Goal: Check status

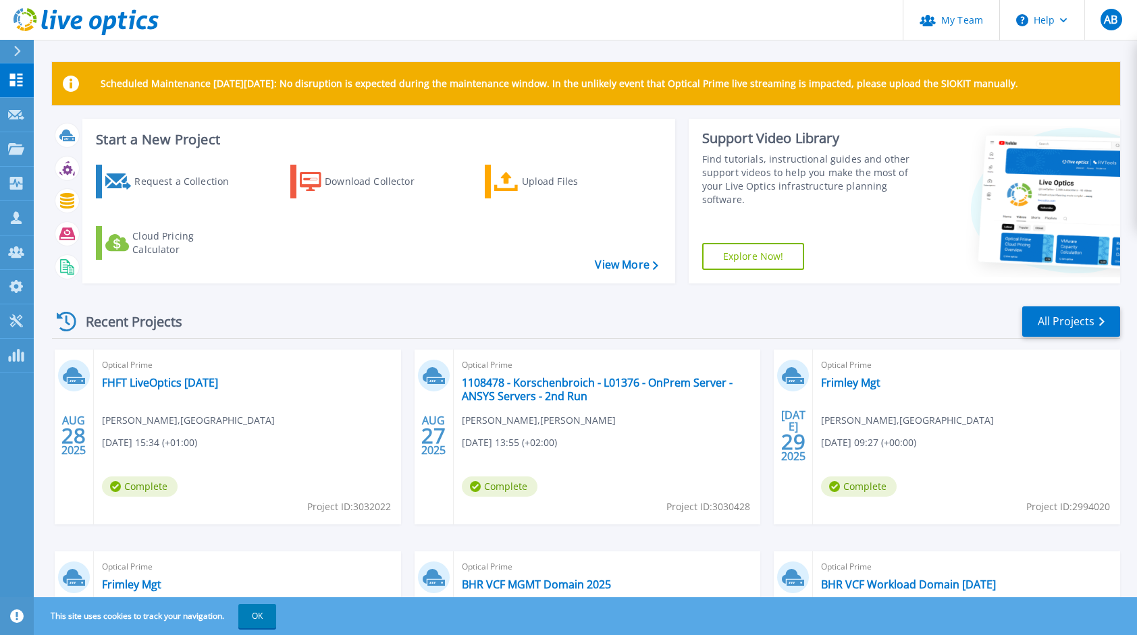
click at [188, 396] on div "Optical Prime FHFT LiveOptics August 2025 Harrison Campbell , Wexham Hospital 0…" at bounding box center [247, 437] width 307 height 175
click at [206, 381] on link "FHFT LiveOptics [DATE]" at bounding box center [160, 382] width 116 height 13
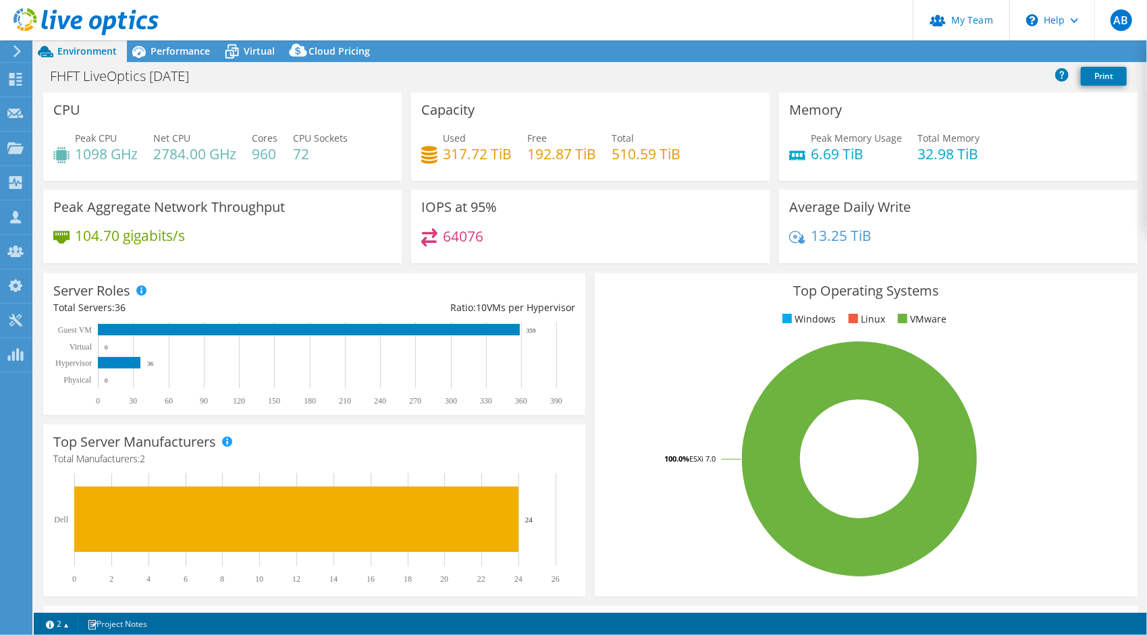
select select "EULondon"
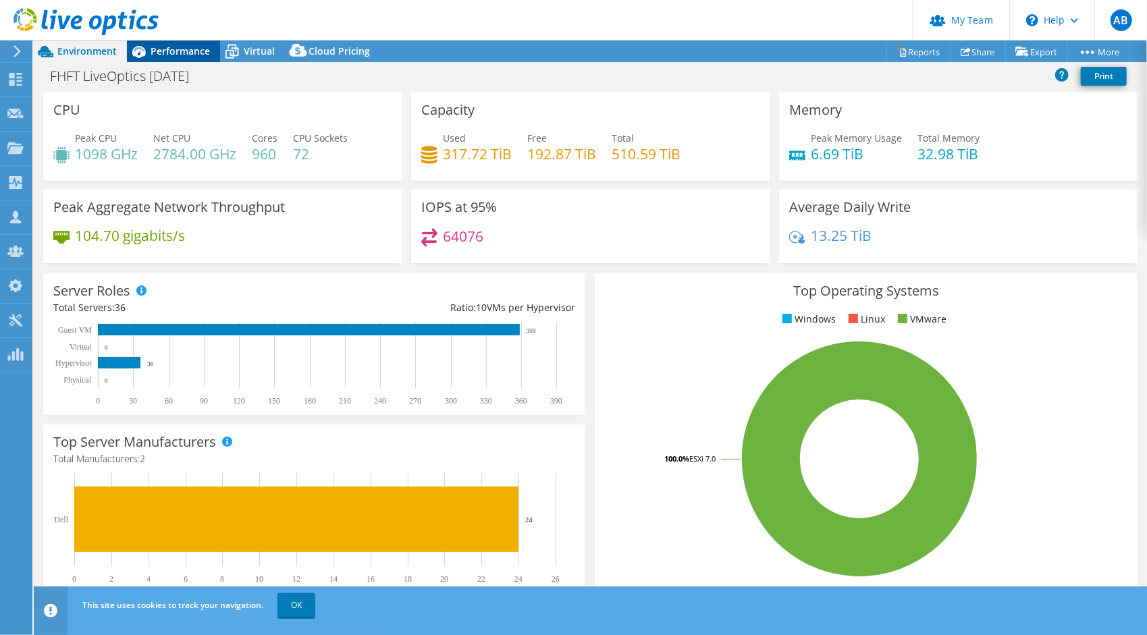
click at [159, 53] on span "Performance" at bounding box center [180, 51] width 59 height 13
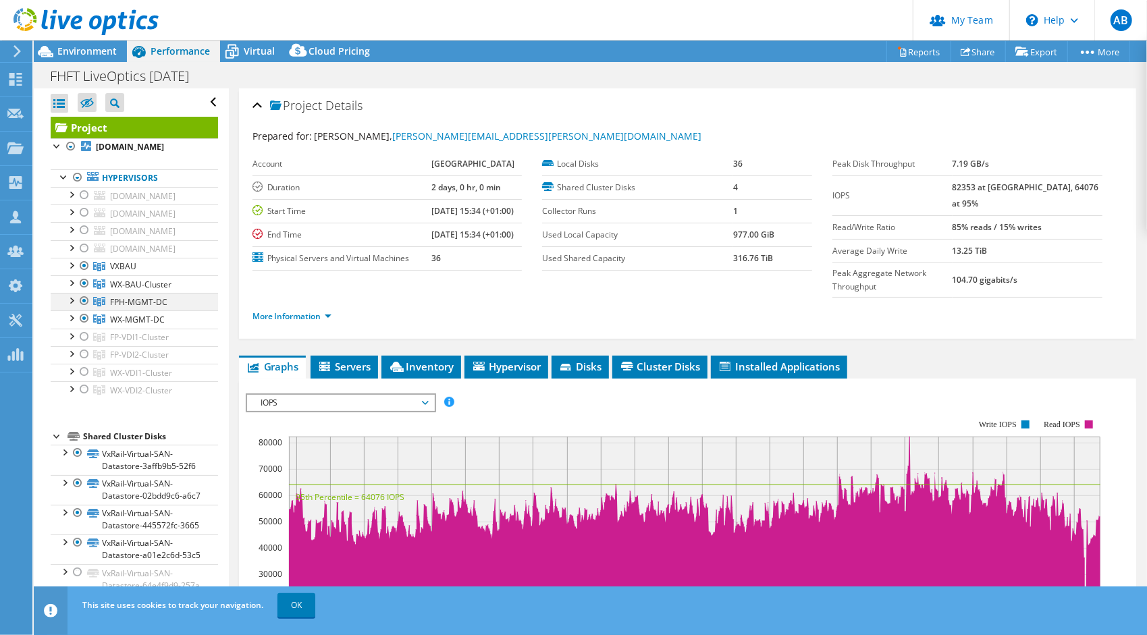
click at [76, 306] on div at bounding box center [70, 299] width 13 height 13
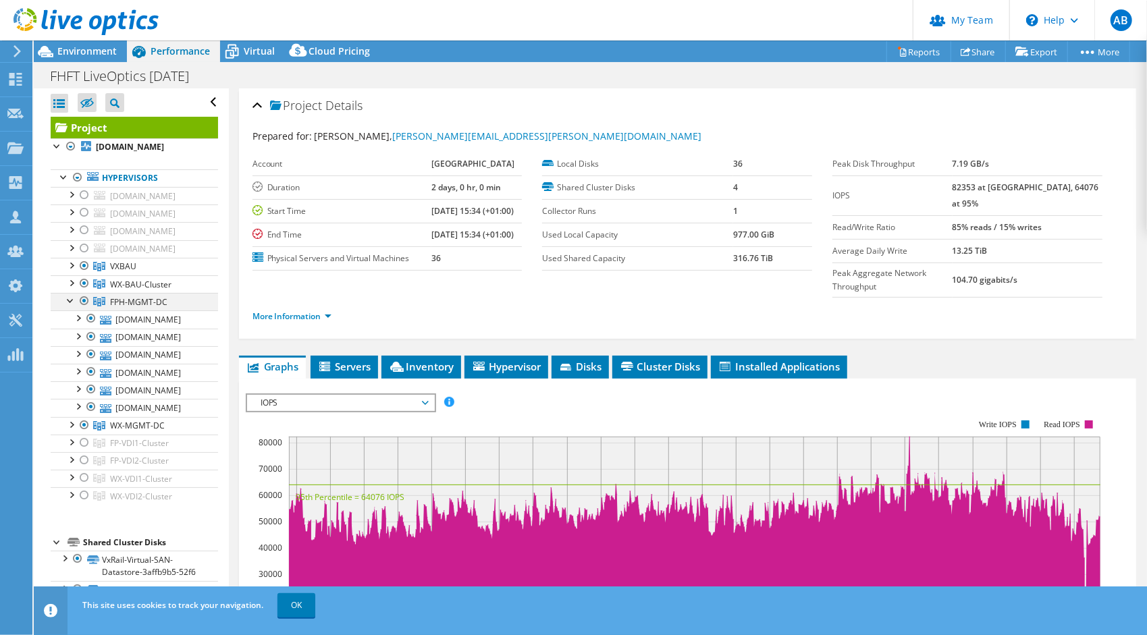
click at [76, 306] on div at bounding box center [70, 299] width 13 height 13
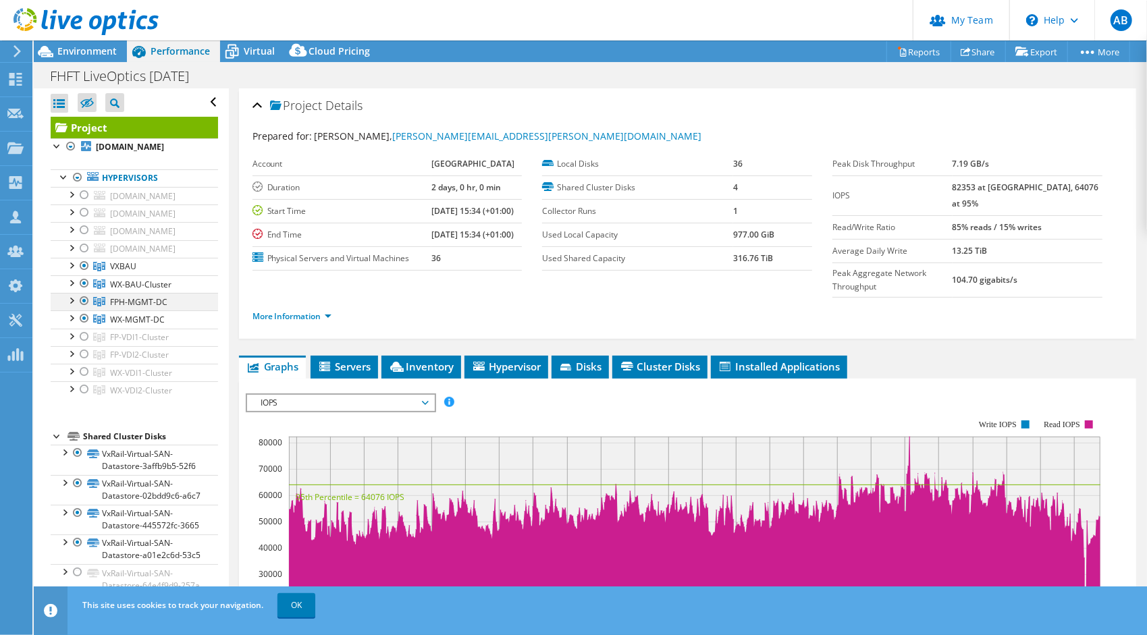
click at [81, 309] on div at bounding box center [84, 301] width 13 height 16
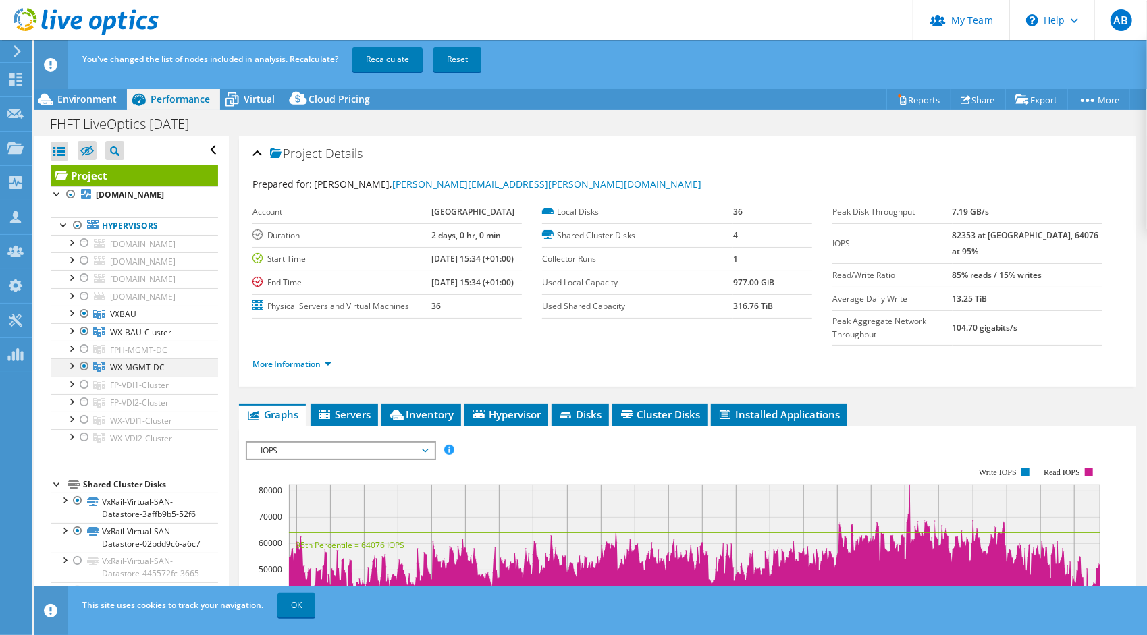
click at [86, 375] on div at bounding box center [84, 366] width 13 height 16
click at [85, 340] on div at bounding box center [84, 331] width 13 height 16
click at [400, 61] on link "Recalculate" at bounding box center [387, 59] width 70 height 24
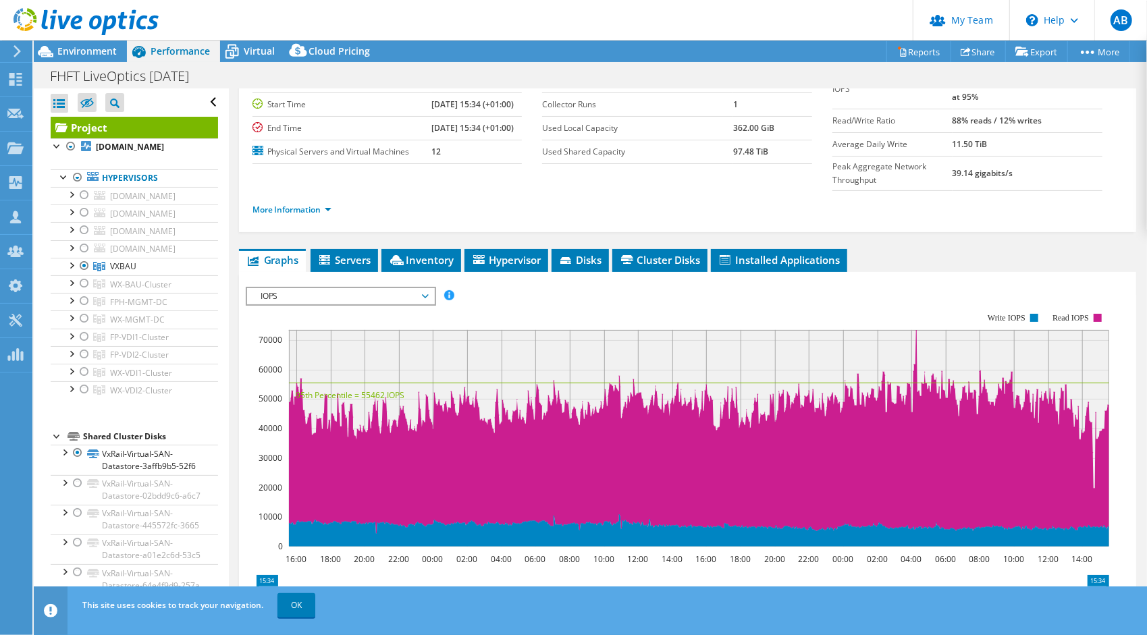
scroll to position [107, 0]
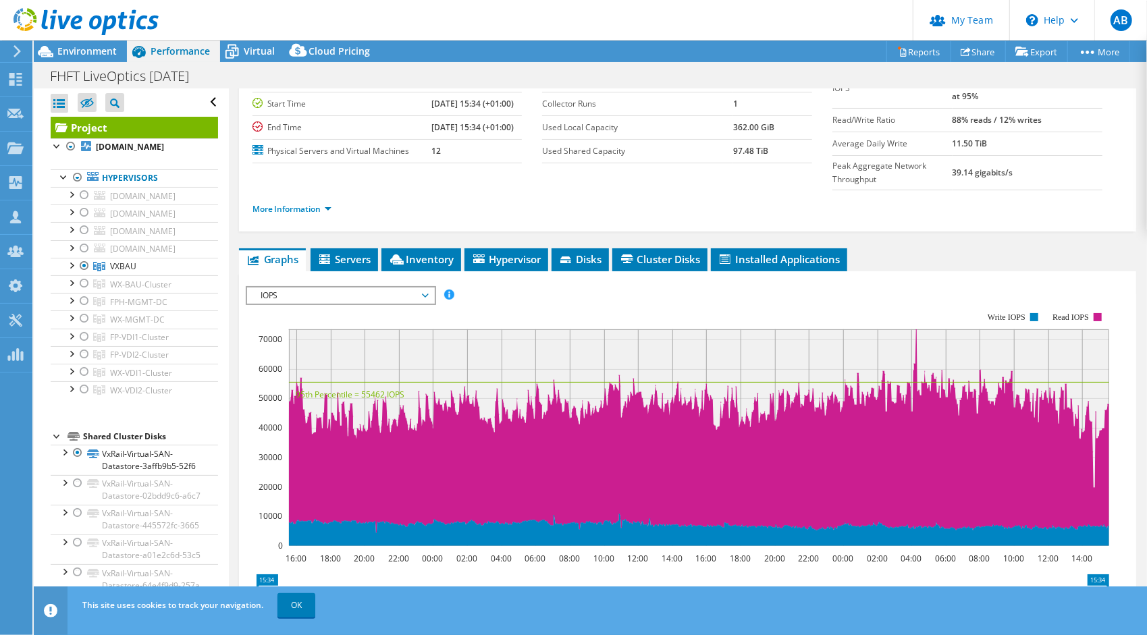
click at [427, 288] on span "IOPS" at bounding box center [340, 296] width 173 height 16
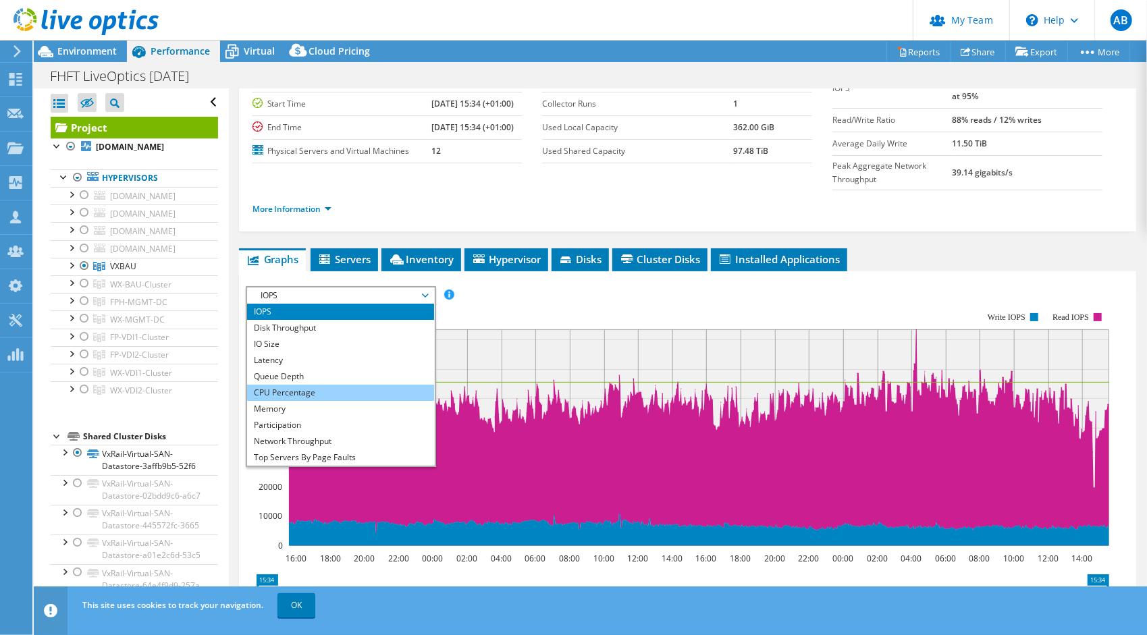
click at [293, 385] on li "CPU Percentage" at bounding box center [340, 393] width 187 height 16
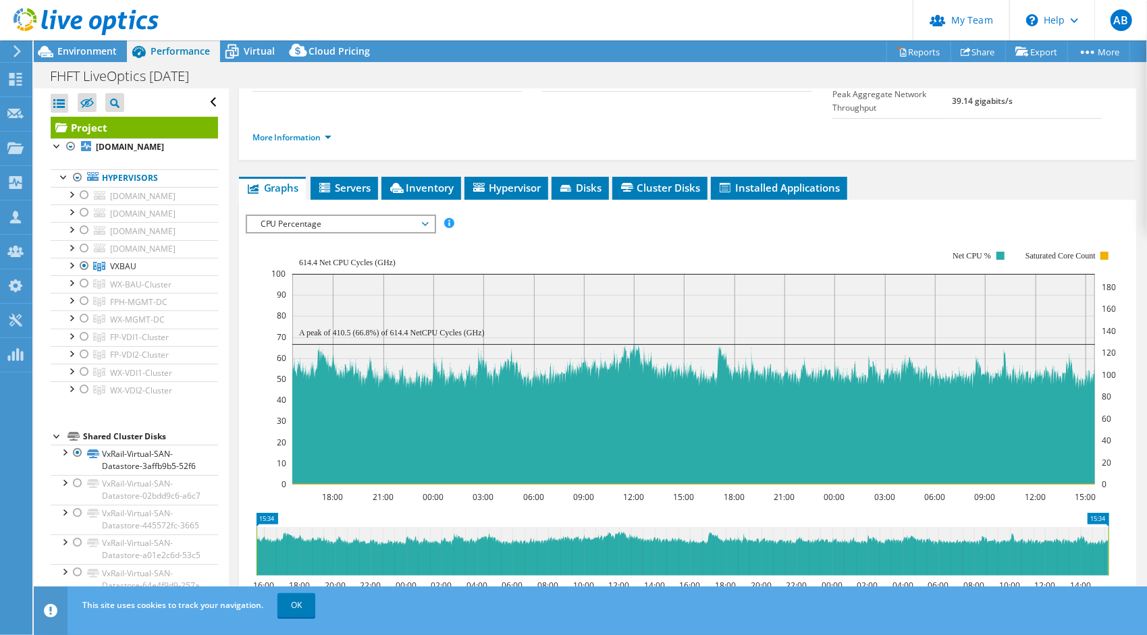
scroll to position [160, 0]
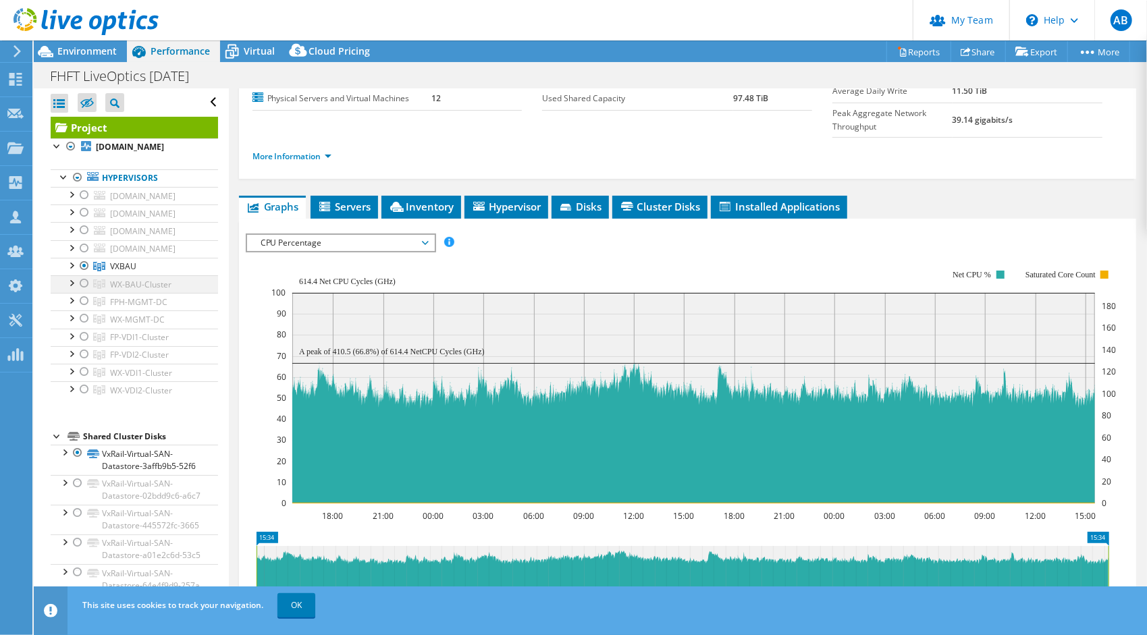
click at [80, 292] on div at bounding box center [84, 283] width 13 height 16
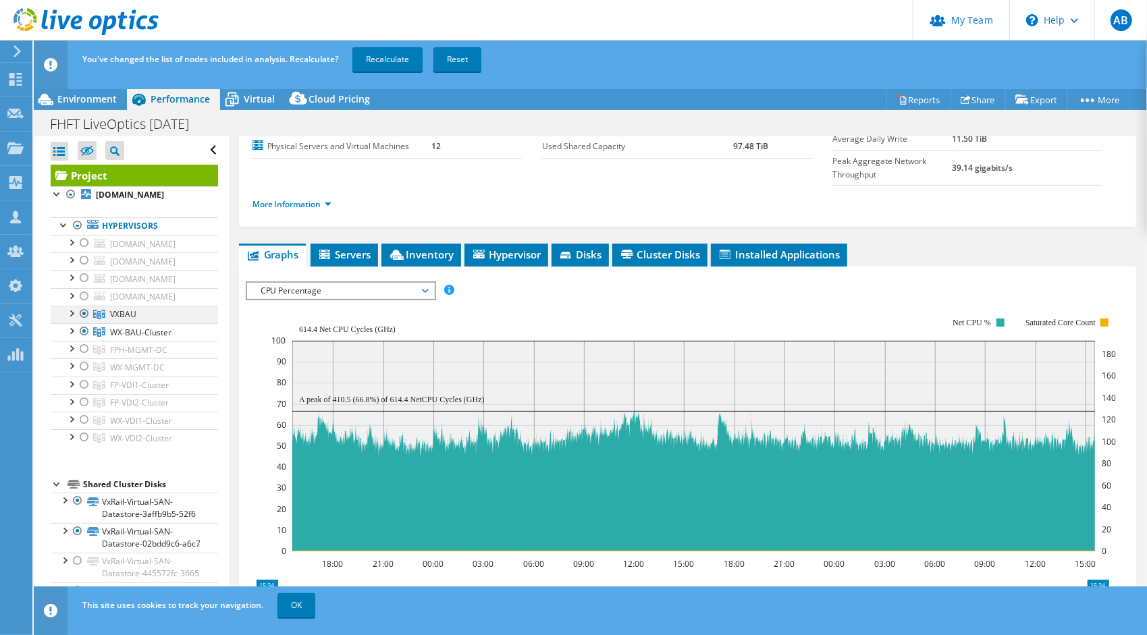
click at [86, 322] on div at bounding box center [84, 314] width 13 height 16
click at [383, 55] on link "Recalculate" at bounding box center [387, 59] width 70 height 24
